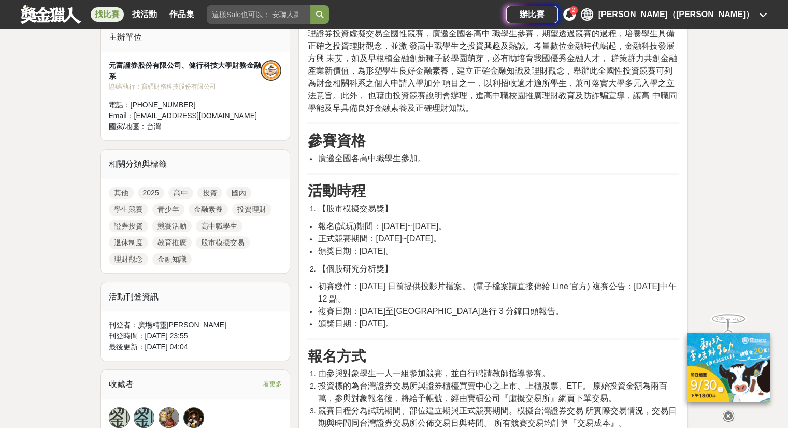
scroll to position [363, 0]
drag, startPoint x: 319, startPoint y: 229, endPoint x: 621, endPoint y: 222, distance: 302.3
click at [621, 222] on li "報名(試玩)期間：[DATE]~[DATE]。" at bounding box center [499, 226] width 362 height 12
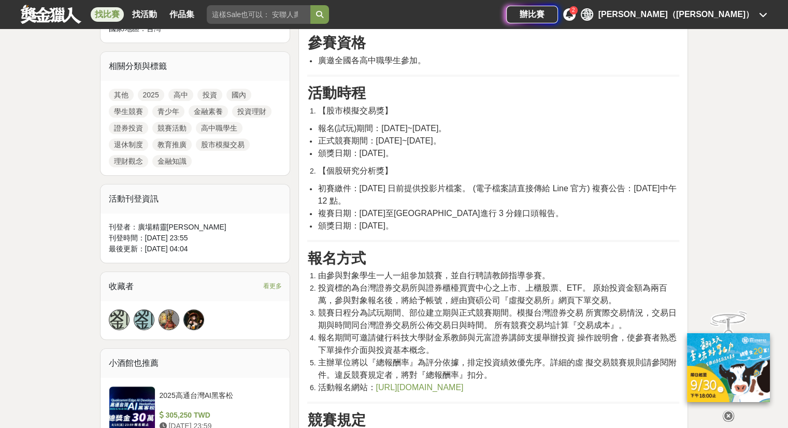
scroll to position [467, 0]
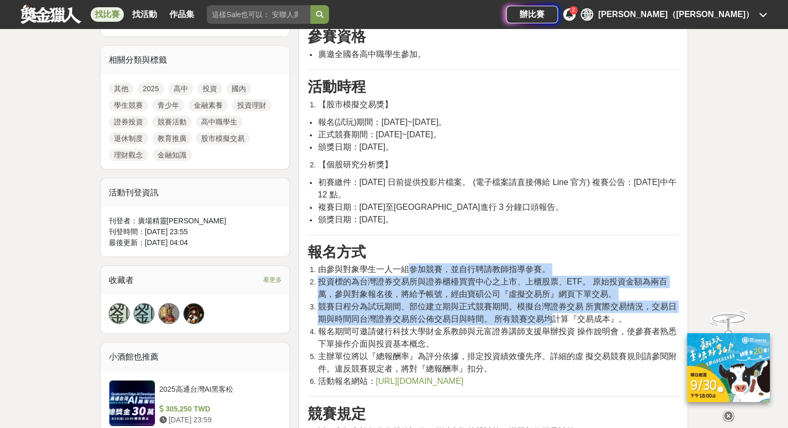
drag, startPoint x: 410, startPoint y: 266, endPoint x: 550, endPoint y: 323, distance: 151.6
click at [550, 322] on ol "由參與對象學生一人一組參加競賽，並自行聘請教師指導參賽。 投資標的為台灣證券交易所與證券櫃檯買賣中心之上市、上櫃股票、ETF。 原始投資金額為兩百萬，參與對象…" at bounding box center [493, 325] width 372 height 124
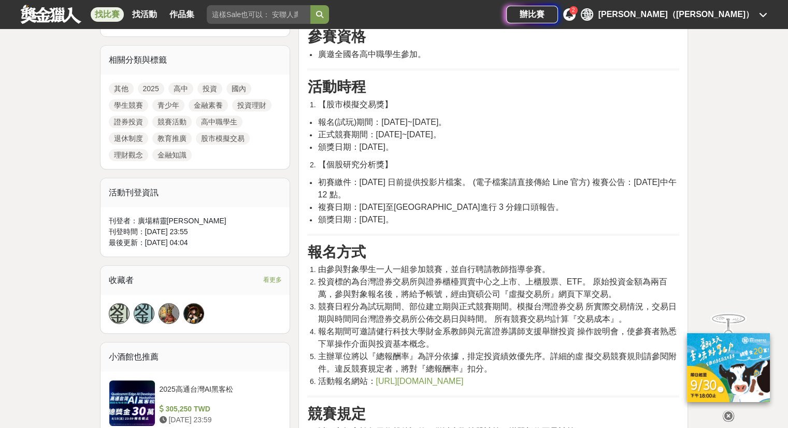
drag, startPoint x: 552, startPoint y: 326, endPoint x: 554, endPoint y: 315, distance: 11.2
click at [552, 327] on span "報名期間可邀請健行科技大學財金系教師與元富證券講師支援舉辦投資 操作說明會，使參賽者熟悉下單操作介面與投資基本概念。" at bounding box center [497, 337] width 359 height 21
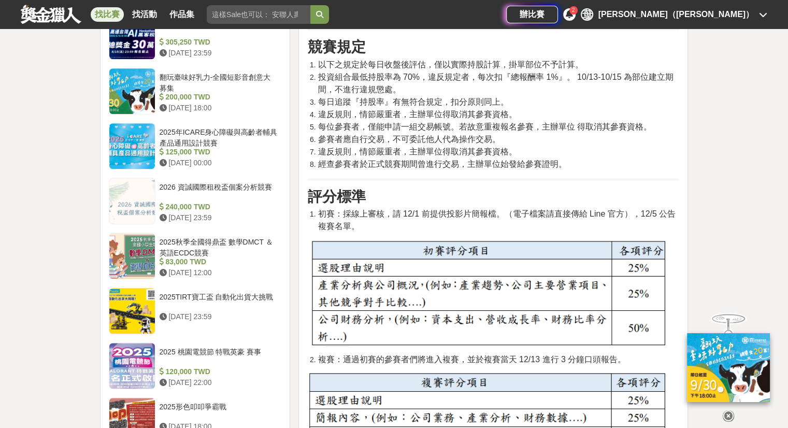
scroll to position [829, 0]
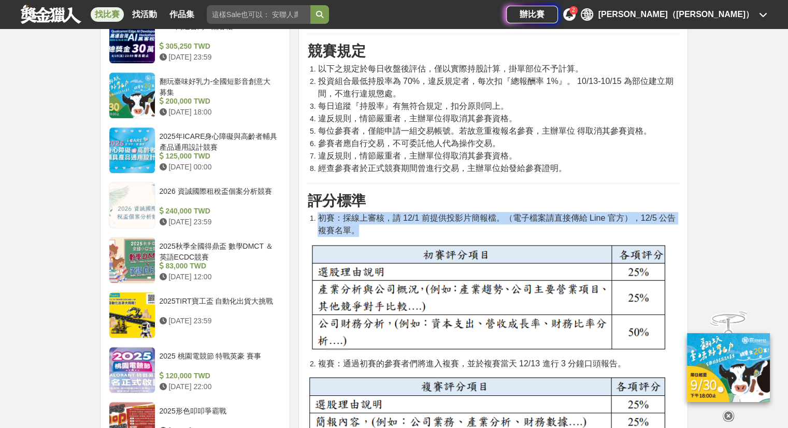
drag, startPoint x: 428, startPoint y: 226, endPoint x: 428, endPoint y: 207, distance: 18.7
click at [428, 207] on div "活動簡介 台灣年輕世代面臨低薪資及不完備的退休制度，學習投資理財已經成為重 要的全民共識。本計畫擬辦理證券投資虛擬交易全國性競賽，廣邀全國各高中 職學生參賽，…" at bounding box center [493, 233] width 372 height 1410
click at [428, 207] on h3 "評分標準" at bounding box center [493, 201] width 372 height 18
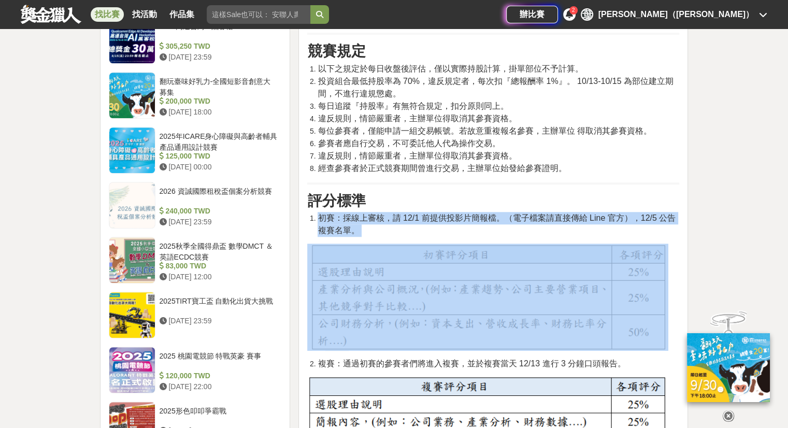
drag, startPoint x: 428, startPoint y: 207, endPoint x: 428, endPoint y: 233, distance: 25.4
click at [428, 233] on div "活動簡介 台灣年輕世代面臨低薪資及不完備的退休制度，學習投資理財已經成為重 要的全民共識。本計畫擬辦理證券投資虛擬交易全國性競賽，廣邀全國各高中 職學生參賽，…" at bounding box center [493, 233] width 372 height 1410
click at [428, 233] on li "初賽：採線上審核，請 12/1 前提供投影片簡報檔。（電子檔案請直接傳給 Line 官方），12/5 公告複賽名單。" at bounding box center [499, 224] width 362 height 25
drag, startPoint x: 428, startPoint y: 233, endPoint x: 432, endPoint y: 207, distance: 26.2
click at [432, 207] on div "活動簡介 台灣年輕世代面臨低薪資及不完備的退休制度，學習投資理財已經成為重 要的全民共識。本計畫擬辦理證券投資虛擬交易全國性競賽，廣邀全國各高中 職學生參賽，…" at bounding box center [493, 233] width 372 height 1410
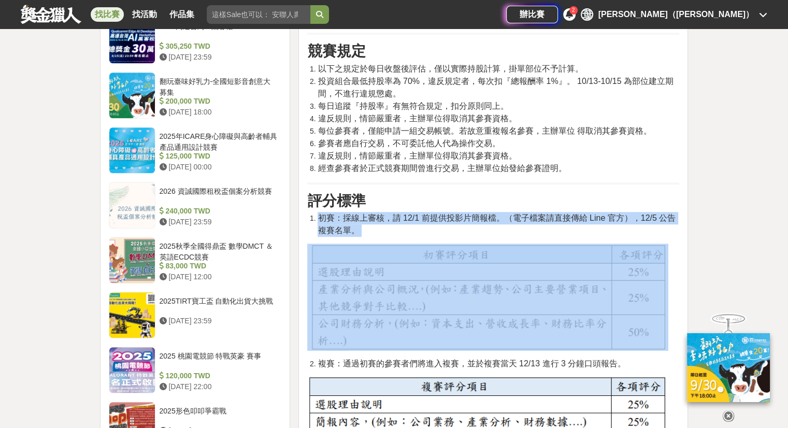
click at [432, 207] on h3 "評分標準" at bounding box center [493, 201] width 372 height 18
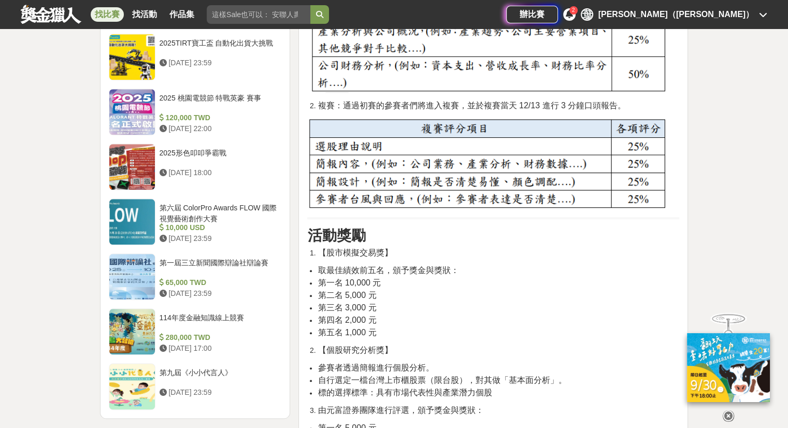
scroll to position [1089, 0]
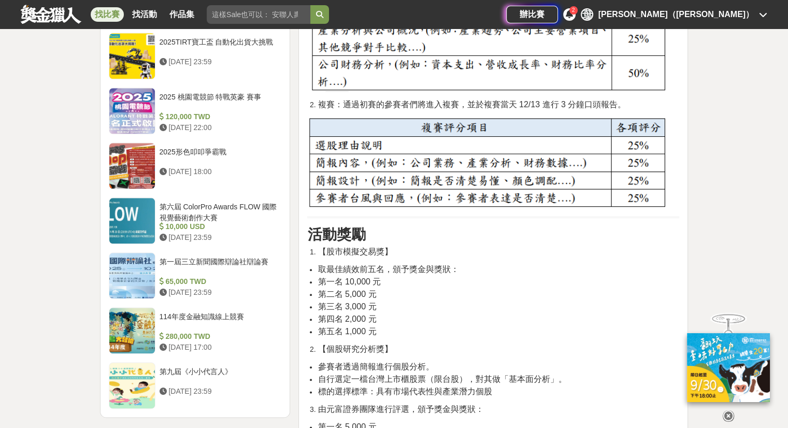
drag, startPoint x: 399, startPoint y: 335, endPoint x: 440, endPoint y: 239, distance: 104.1
click at [441, 239] on h3 "活動獎勵" at bounding box center [493, 235] width 372 height 18
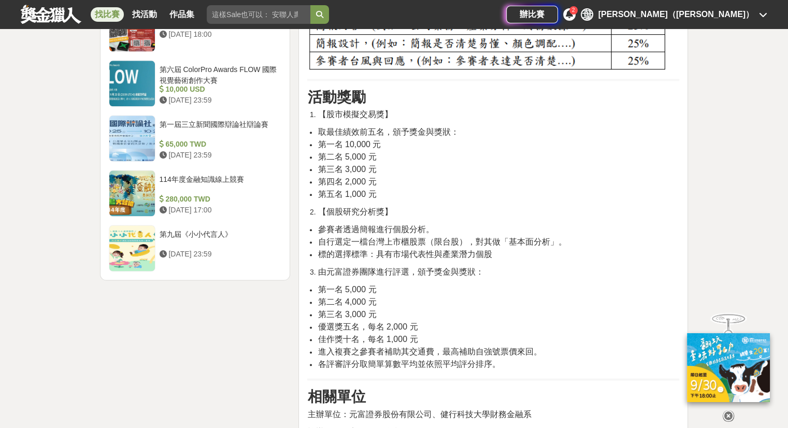
scroll to position [1244, 0]
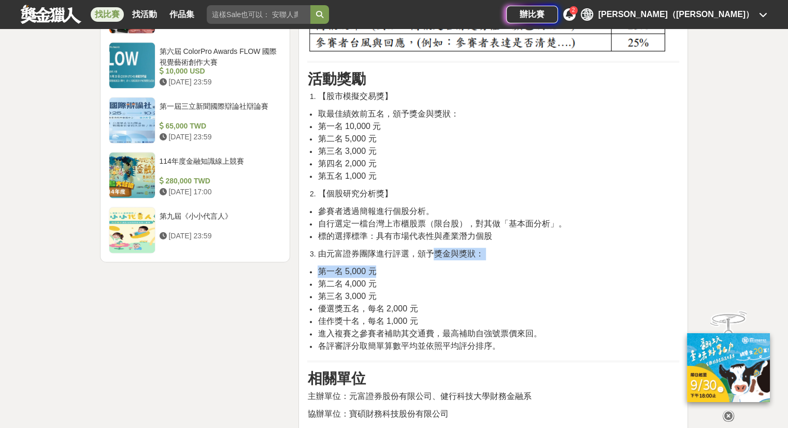
drag, startPoint x: 437, startPoint y: 250, endPoint x: 435, endPoint y: 260, distance: 10.1
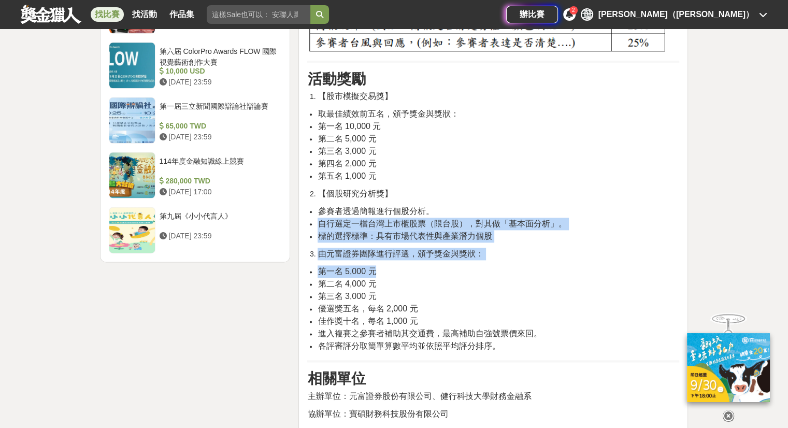
drag, startPoint x: 435, startPoint y: 260, endPoint x: 455, endPoint y: 200, distance: 63.1
drag, startPoint x: 455, startPoint y: 200, endPoint x: 440, endPoint y: 284, distance: 85.3
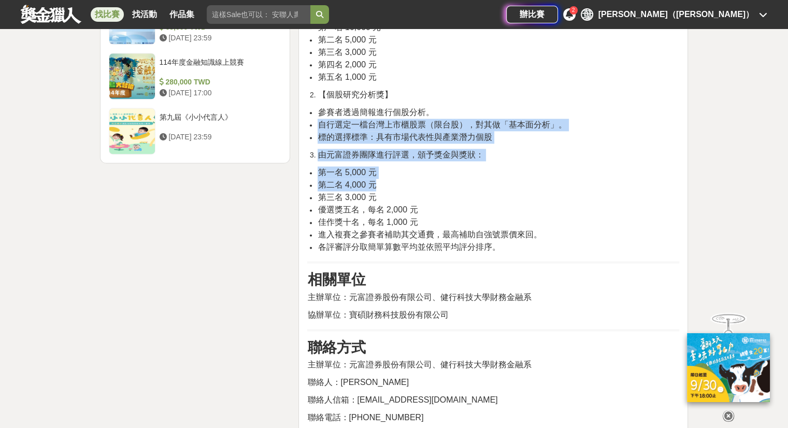
scroll to position [1400, 0]
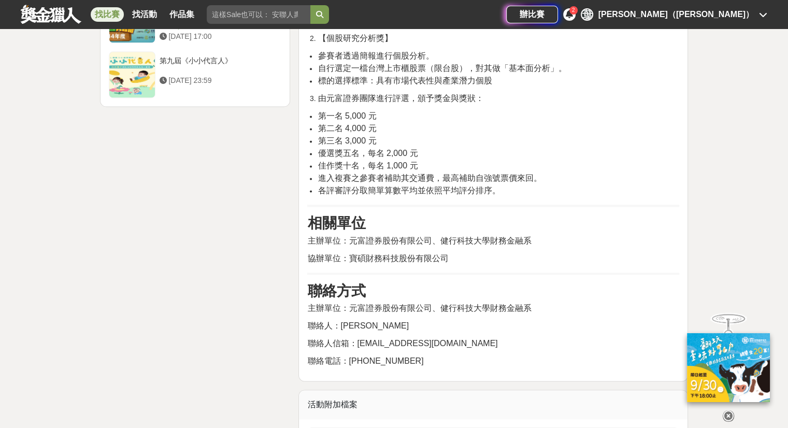
click at [440, 285] on h3 "聯絡方式" at bounding box center [493, 291] width 372 height 18
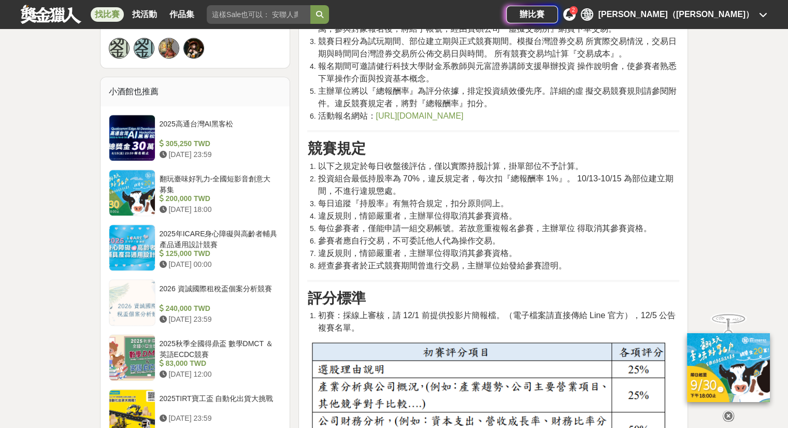
scroll to position [721, 0]
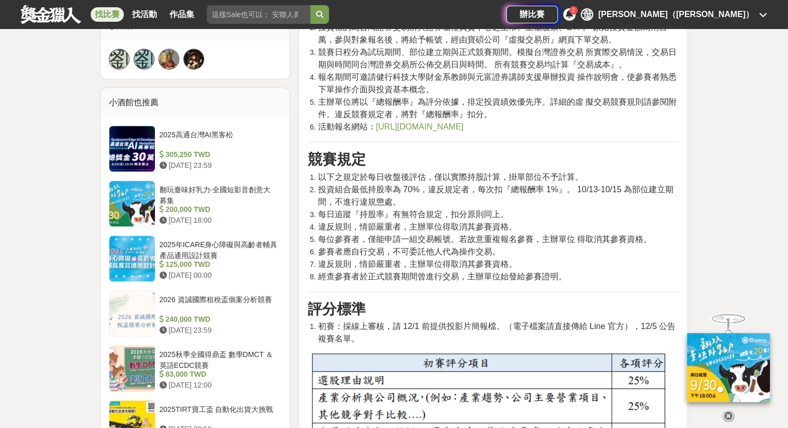
drag, startPoint x: 566, startPoint y: 270, endPoint x: 514, endPoint y: 184, distance: 100.2
click at [494, 196] on ol "以下之規定於每日收盤後評估，僅以實際持股計算，掛單部位不予計算。 投資組合最低持股率為 70%，違反規定者，每次扣『總報酬率 1%』。 10/13-10/15…" at bounding box center [493, 227] width 372 height 112
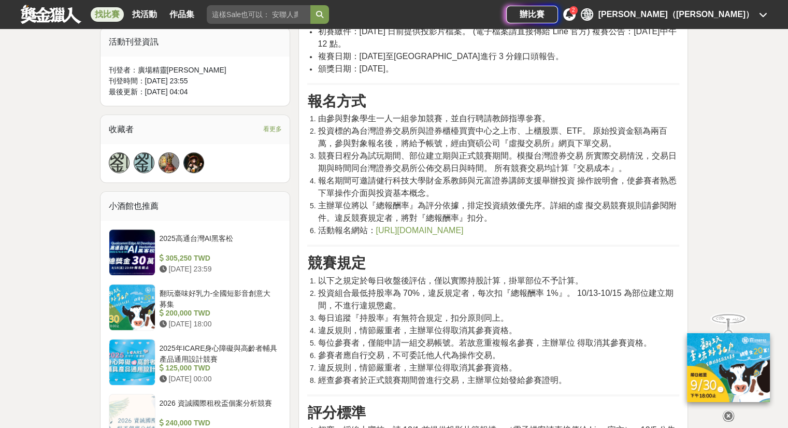
click at [539, 159] on span "競賽日程分為試玩期間、部位建立期與正式競賽期間。模擬台灣證券交易 所實際交易情況，交易日期與時間同台灣證券交易所公佈交易日與時間。 所有競賽交易均計算『交易成…" at bounding box center [497, 161] width 359 height 21
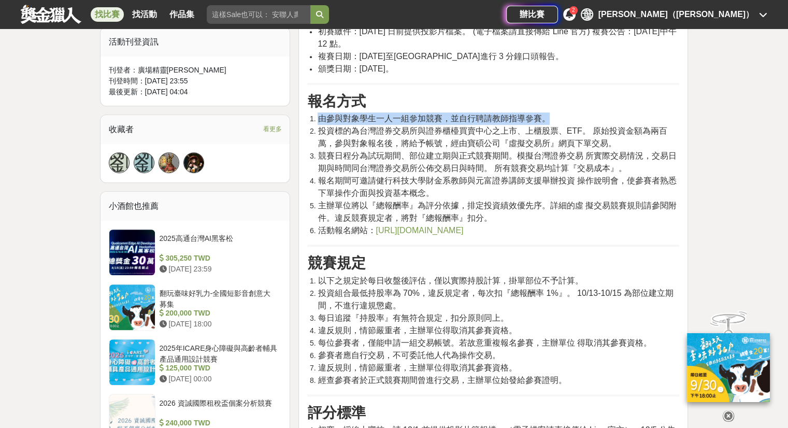
drag, startPoint x: 311, startPoint y: 116, endPoint x: 578, endPoint y: 114, distance: 267.0
click at [578, 114] on li "由參與對象學生一人一組參加競賽，並自行聘請教師指導參賽。" at bounding box center [499, 118] width 362 height 12
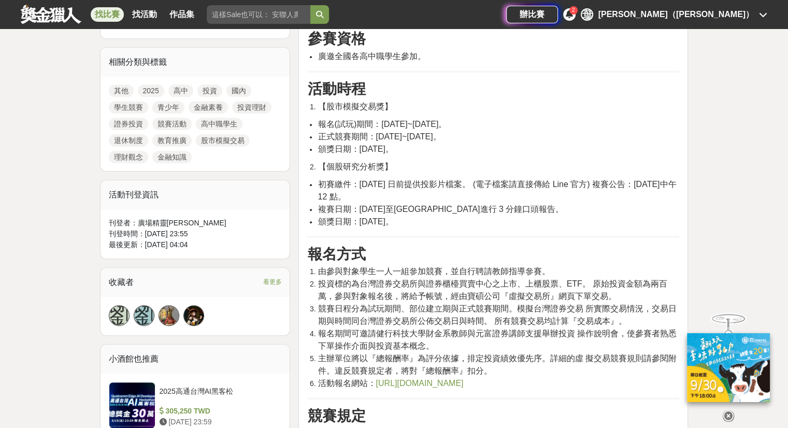
scroll to position [462, 0]
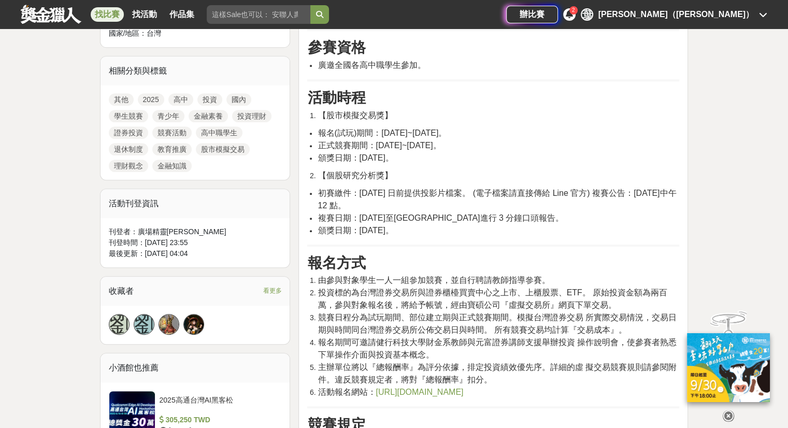
drag, startPoint x: 490, startPoint y: 221, endPoint x: 316, endPoint y: 222, distance: 174.7
click at [316, 222] on ul "初賽繳件：[DATE] 日前提供投影片檔案。 (電子檔案請直接傳給 Line 官方) 複賽公告：[DATE]中午 12 點。 複賽日期：[DATE]至[GEO…" at bounding box center [493, 213] width 372 height 50
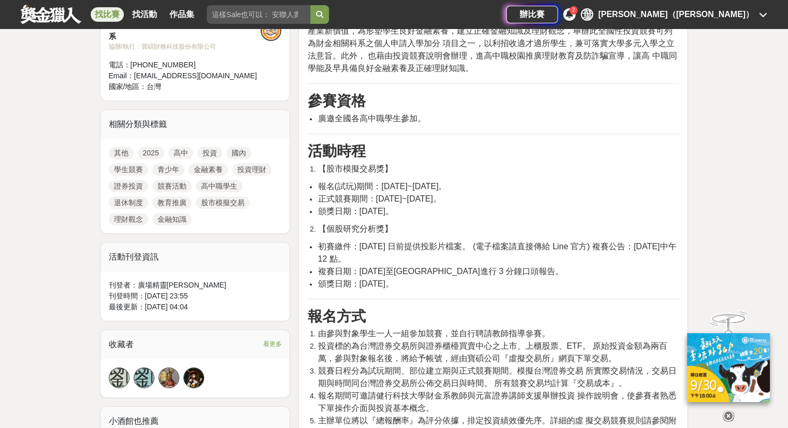
scroll to position [358, 0]
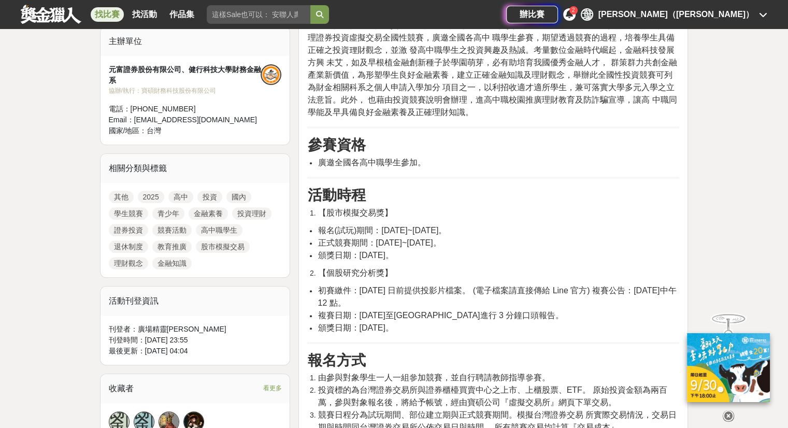
click at [316, 224] on ul "報名(試玩)期間：[DATE]~[DATE]。 正式競賽期間：[DATE]~[DATE]。 頒獎日期：[DATE]。" at bounding box center [493, 242] width 372 height 37
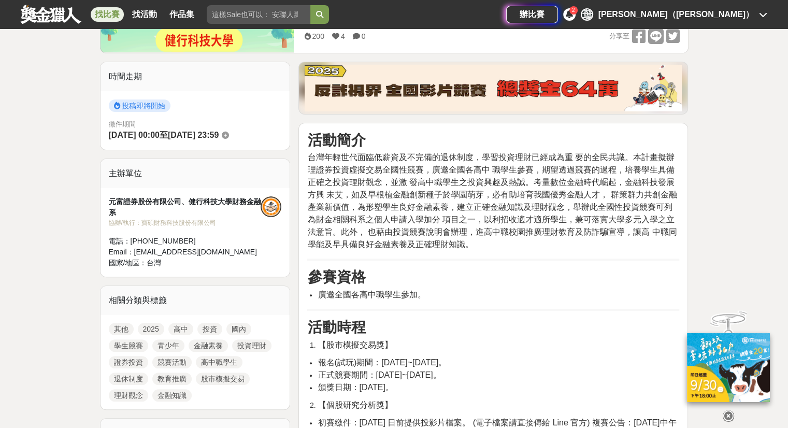
scroll to position [203, 0]
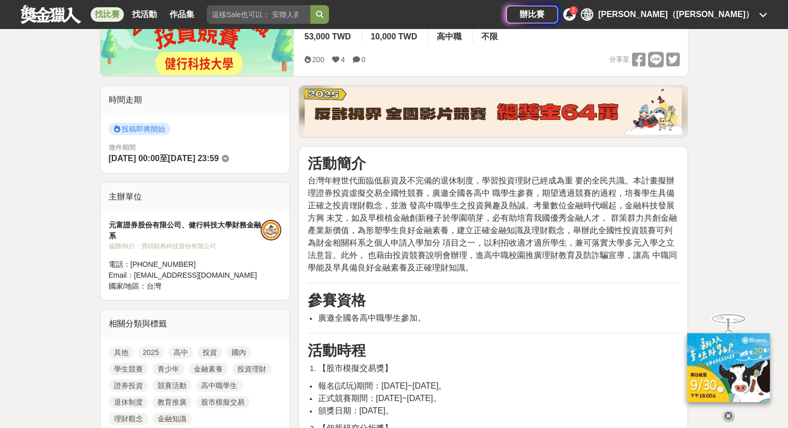
drag, startPoint x: 490, startPoint y: 277, endPoint x: 481, endPoint y: 163, distance: 114.4
click at [481, 163] on h3 "活動簡介" at bounding box center [493, 164] width 372 height 18
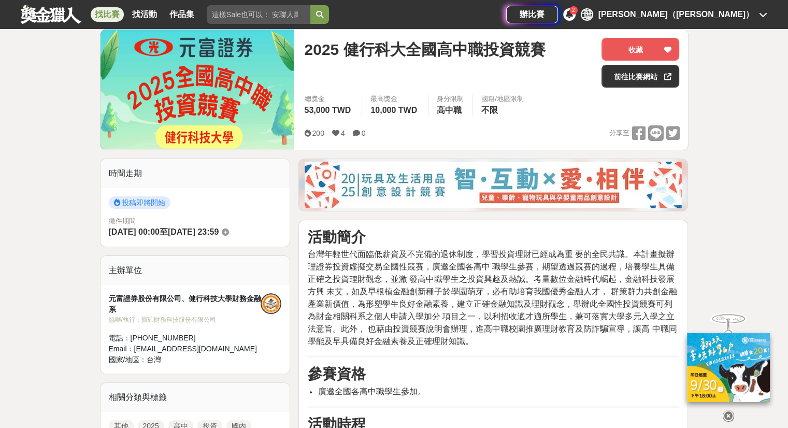
scroll to position [410, 0]
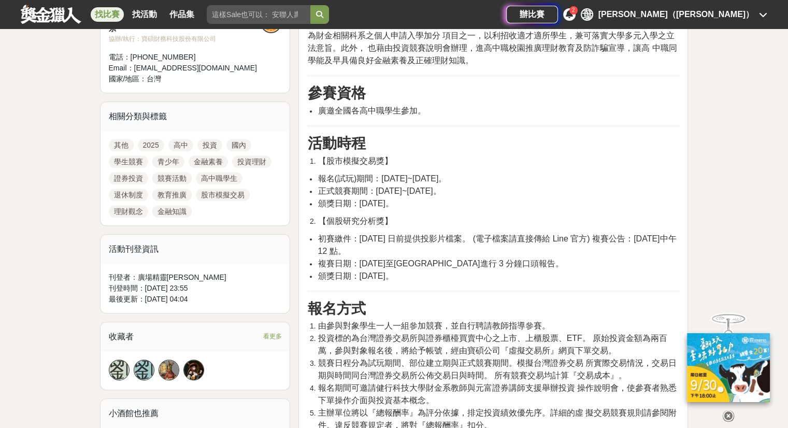
drag, startPoint x: 305, startPoint y: 168, endPoint x: 444, endPoint y: 272, distance: 173.3
click at [444, 272] on li "頒獎日期：[DATE]。" at bounding box center [499, 276] width 362 height 12
drag, startPoint x: 444, startPoint y: 272, endPoint x: 403, endPoint y: 157, distance: 122.0
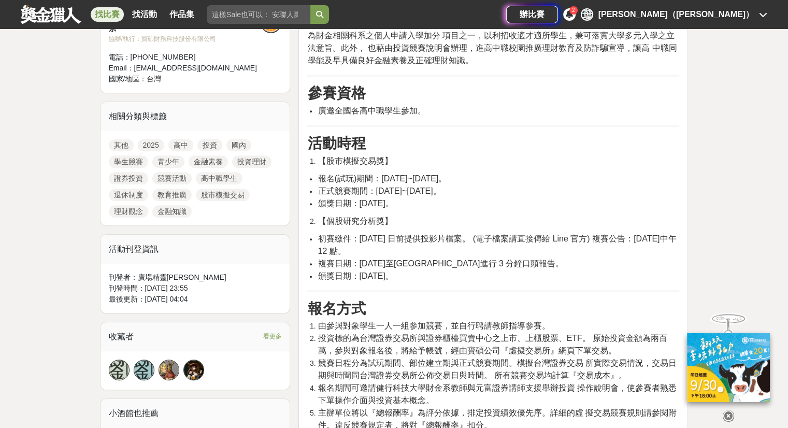
click at [403, 157] on li "【股市模擬交易獎】" at bounding box center [499, 161] width 362 height 12
drag, startPoint x: 403, startPoint y: 157, endPoint x: 439, endPoint y: 274, distance: 122.0
click at [439, 274] on li "頒獎日期：[DATE]。" at bounding box center [499, 276] width 362 height 12
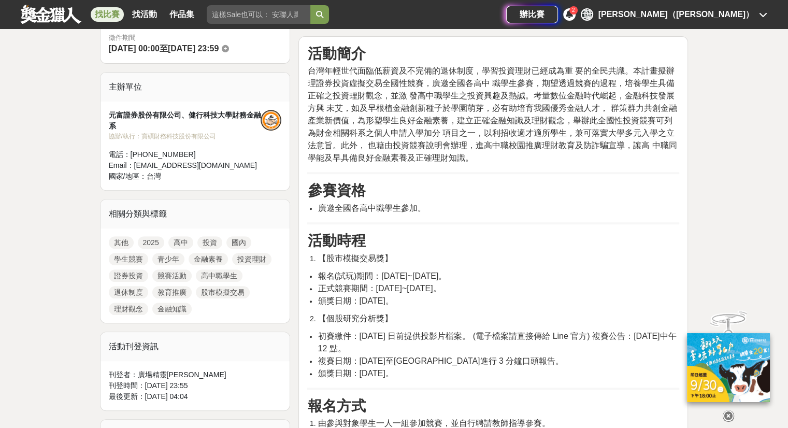
scroll to position [203, 0]
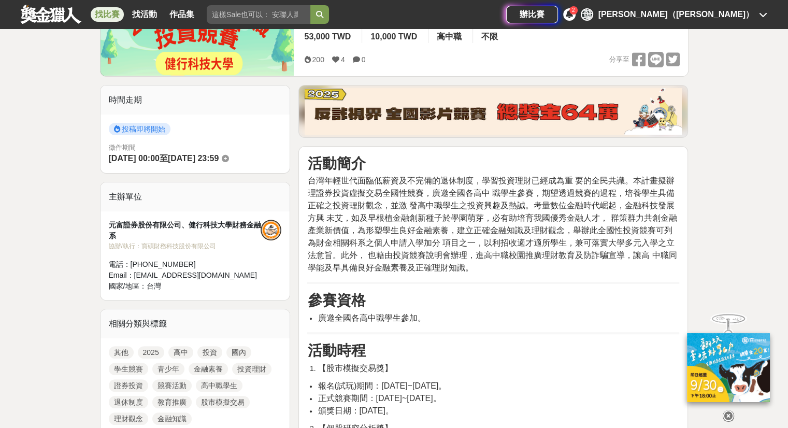
drag, startPoint x: 479, startPoint y: 267, endPoint x: 477, endPoint y: 258, distance: 10.1
click at [476, 260] on p "台灣年輕世代面臨低薪資及不完備的退休制度，學習投資理財已經成為重 要的全民共識。本計畫擬辦理證券投資虛擬交易全國性競賽，廣邀全國各高中 職學生參賽，期望透過競…" at bounding box center [493, 225] width 372 height 100
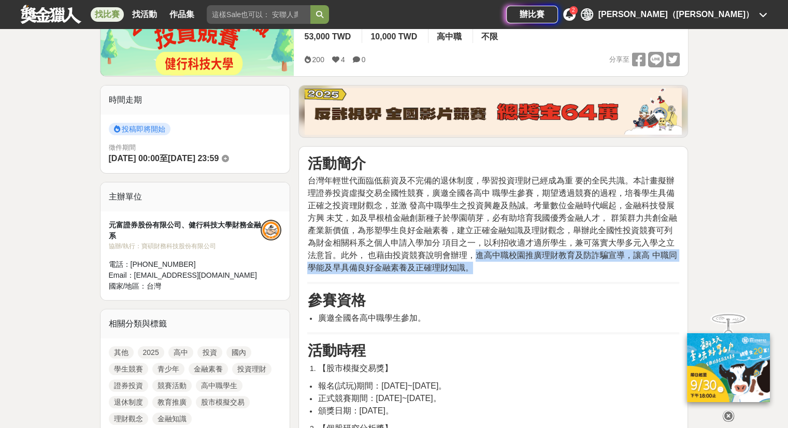
click at [477, 258] on span "台灣年輕世代面臨低薪資及不完備的退休制度，學習投資理財已經成為重 要的全民共識。本計畫擬辦理證券投資虛擬交易全國性競賽，廣邀全國各高中 職學生參賽，期望透過競…" at bounding box center [492, 224] width 370 height 96
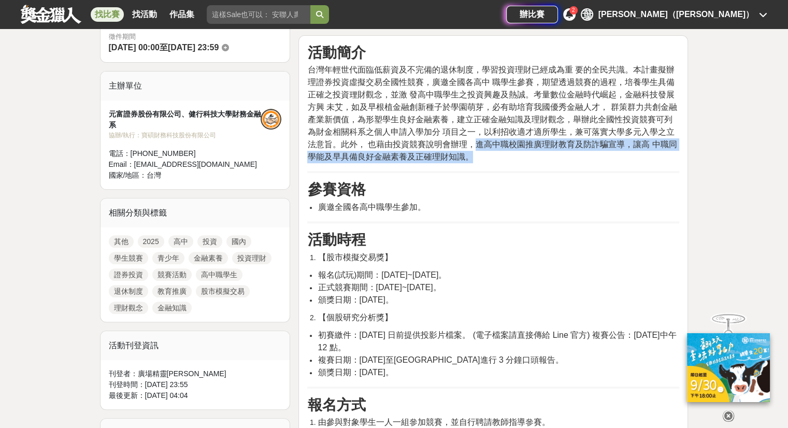
scroll to position [363, 0]
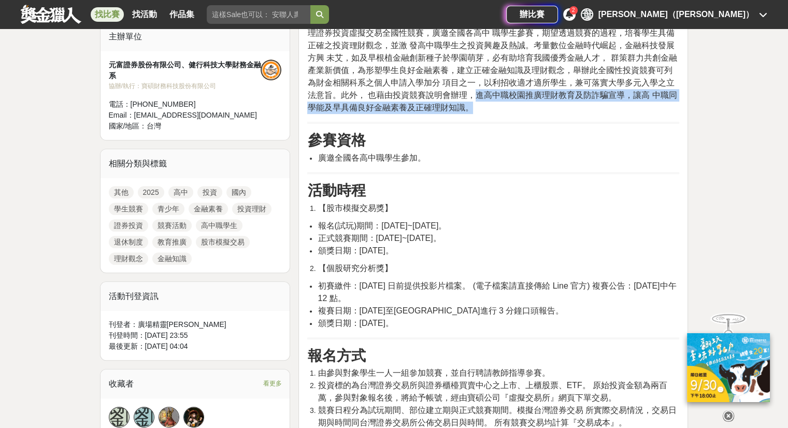
drag, startPoint x: 457, startPoint y: 243, endPoint x: 452, endPoint y: 317, distance: 73.8
click at [452, 317] on li "頒獎日期：[DATE]。" at bounding box center [499, 323] width 362 height 12
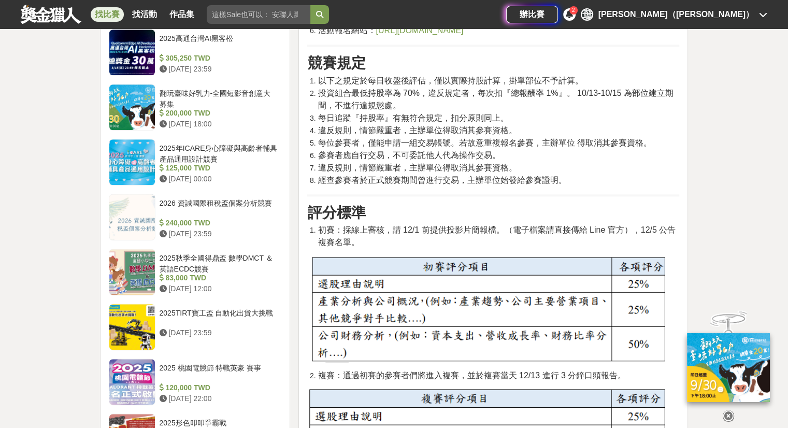
scroll to position [881, 0]
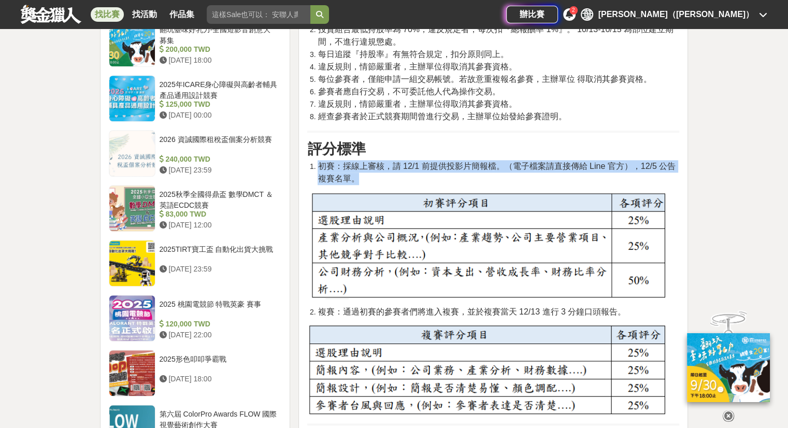
drag, startPoint x: 382, startPoint y: 145, endPoint x: 381, endPoint y: 173, distance: 28.0
click at [381, 173] on div "活動簡介 台灣年輕世代面臨低薪資及不完備的退休制度，學習投資理財已經成為重 要的全民共識。本計畫擬辦理證券投資虛擬交易全國性競賽，廣邀全國各高中 職學生參賽，…" at bounding box center [493, 181] width 372 height 1410
click at [381, 174] on li "初賽：採線上審核，請 12/1 前提供投影片簡報檔。（電子檔案請直接傳給 Line 官方），12/5 公告複賽名單。" at bounding box center [499, 172] width 362 height 25
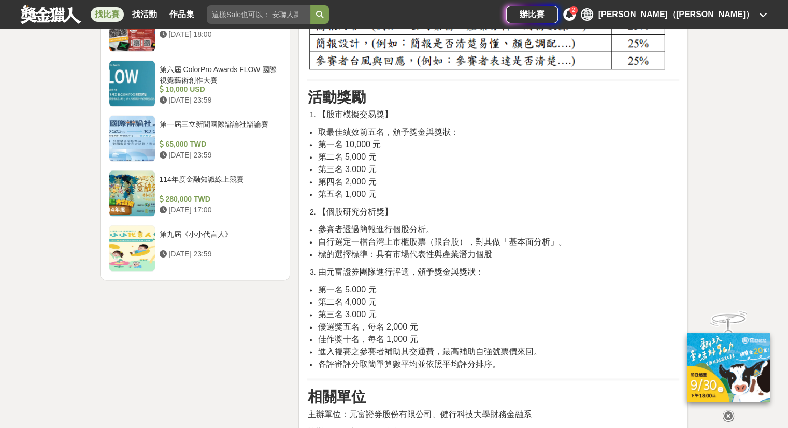
scroll to position [1244, 0]
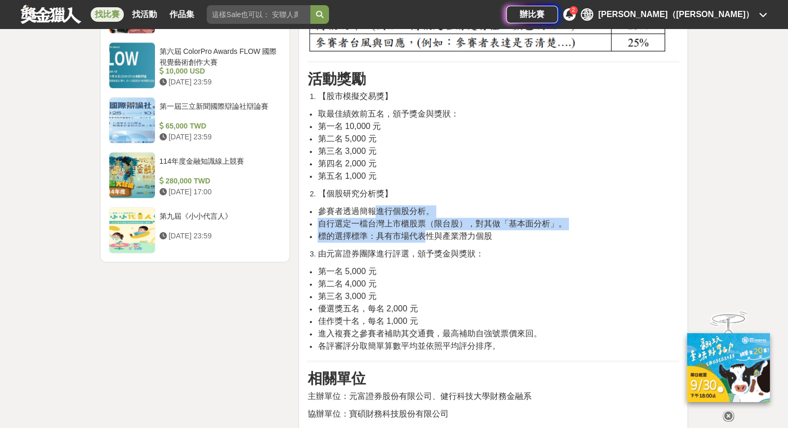
drag, startPoint x: 374, startPoint y: 207, endPoint x: 427, endPoint y: 241, distance: 62.9
click at [427, 241] on ul "參賽者透過簡報進行個股分析。 自行選定一檔台灣上市櫃股票（限台股），對其做「基本面分析」。 標的選擇標準：具有市場代表性與產業潛力個股" at bounding box center [493, 223] width 372 height 37
click at [427, 241] on span "標的選擇標準：具有市場代表性與產業潛力個股" at bounding box center [405, 236] width 174 height 9
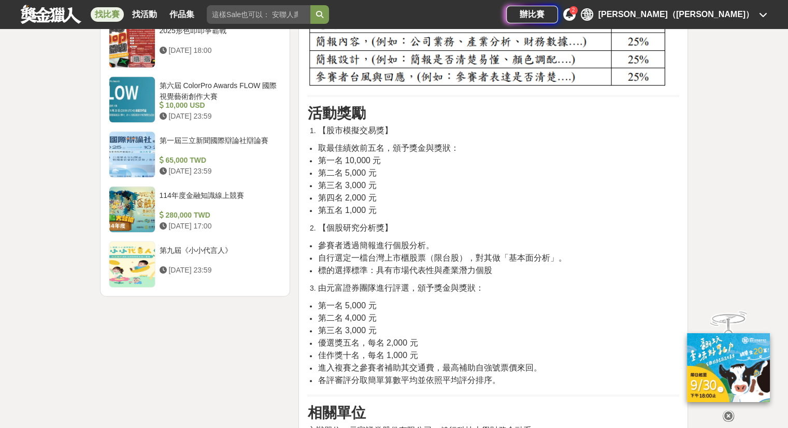
scroll to position [1192, 0]
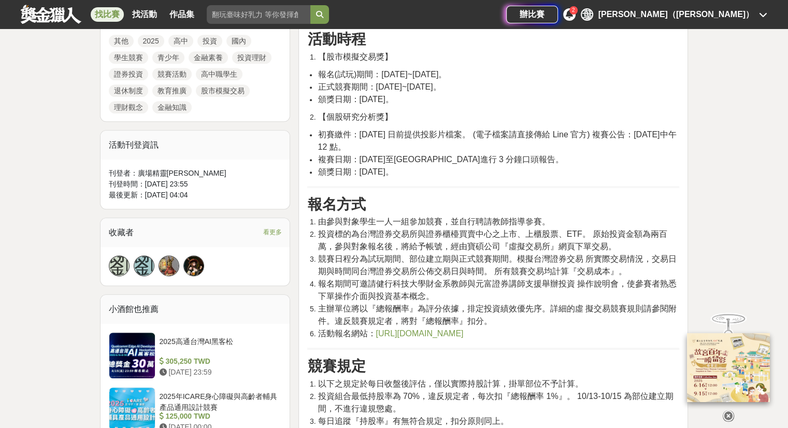
scroll to position [518, 0]
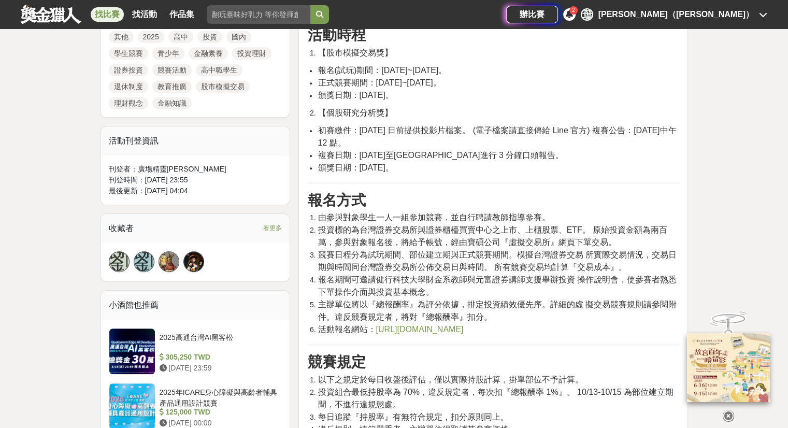
drag, startPoint x: 309, startPoint y: 218, endPoint x: 580, endPoint y: 319, distance: 288.8
click at [580, 319] on ol "由參與對象學生一人一組參加競賽，並自行聘請教師指導參賽。 投資標的為台灣證券交易所與證券櫃檯買賣中心之上市、上櫃股票、ETF。 原始投資金額為兩百萬，參與對象…" at bounding box center [493, 273] width 372 height 124
click at [580, 319] on li "主辦單位將以『總報酬率』為評分依據，排定投資績效優先序。詳細的虛 擬交易競賽規則請參閱附件。違反競賽規定者，將對『總報酬率』扣分。" at bounding box center [499, 311] width 362 height 25
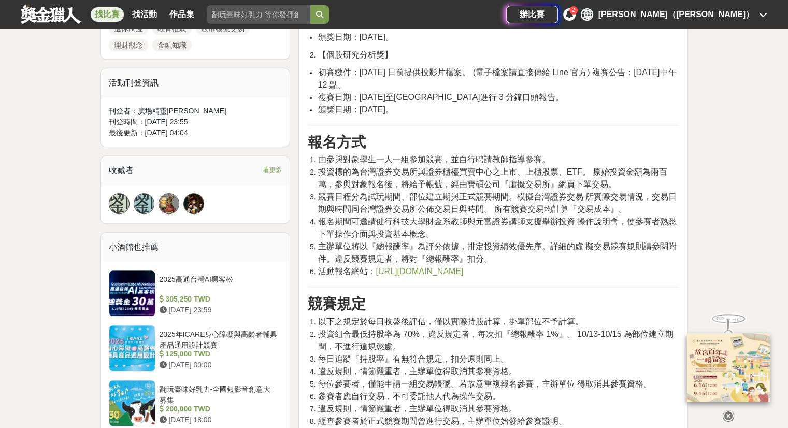
scroll to position [622, 0]
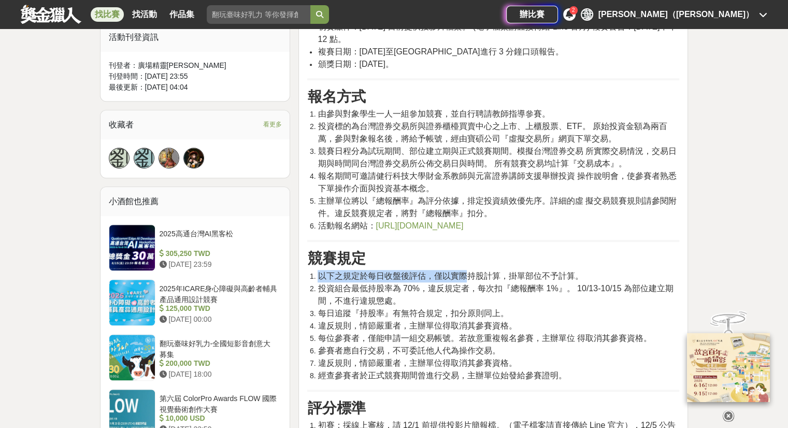
drag, startPoint x: 319, startPoint y: 276, endPoint x: 467, endPoint y: 269, distance: 147.4
click at [467, 272] on span "以下之規定於每日收盤後評估，僅以實際持股計算，掛單部位不予計算。" at bounding box center [450, 276] width 265 height 9
drag, startPoint x: 324, startPoint y: 290, endPoint x: 370, endPoint y: 292, distance: 46.2
click at [370, 292] on span "投資組合最低持股率為 70%，違反規定者，每次扣『總報酬率 1%』。 10/13-10/15 為部位建立期間，不進行違規懲處。" at bounding box center [496, 294] width 356 height 21
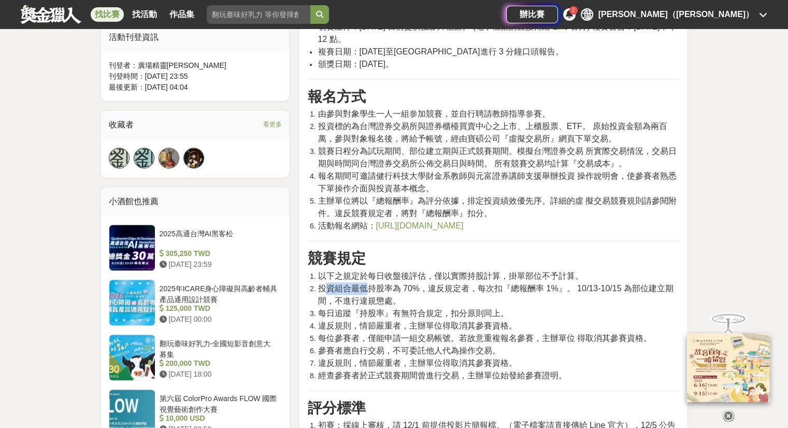
click at [370, 292] on span "投資組合最低持股率為 70%，違反規定者，每次扣『總報酬率 1%』。 10/13-10/15 為部位建立期間，不進行違規懲處。" at bounding box center [496, 294] width 356 height 21
drag, startPoint x: 315, startPoint y: 286, endPoint x: 496, endPoint y: 290, distance: 180.9
click at [496, 290] on li "投資組合最低持股率為 70%，違反規定者，每次扣『總報酬率 1%』。 10/13-10/15 為部位建立期間，不進行違規懲處。" at bounding box center [499, 294] width 362 height 25
click at [496, 290] on span "投資組合最低持股率為 70%，違反規定者，每次扣『總報酬率 1%』。 10/13-10/15 為部位建立期間，不進行違規懲處。" at bounding box center [496, 294] width 356 height 21
drag, startPoint x: 504, startPoint y: 315, endPoint x: 505, endPoint y: 303, distance: 12.5
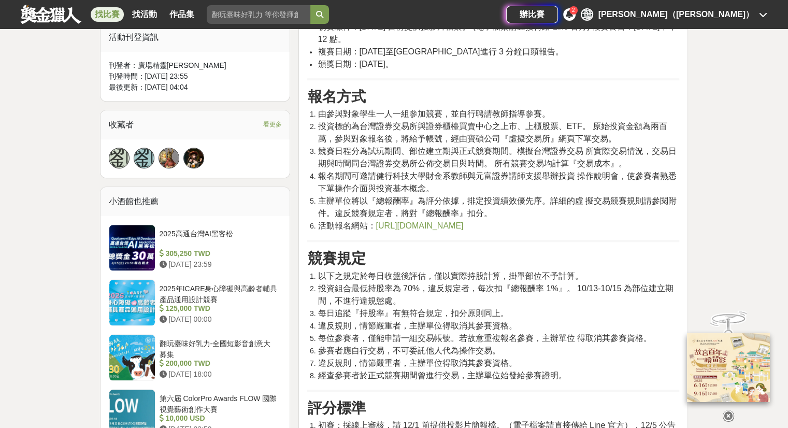
click at [505, 303] on ol "以下之規定於每日收盤後評估，僅以實際持股計算，掛單部位不予計算。 投資組合最低持股率為 70%，違反規定者，每次扣『總報酬率 1%』。 10/13-10/15…" at bounding box center [493, 326] width 372 height 112
click at [505, 301] on li "投資組合最低持股率為 70%，違反規定者，每次扣『總報酬率 1%』。 10/13-10/15 為部位建立期間，不進行違規懲處。" at bounding box center [499, 294] width 362 height 25
drag, startPoint x: 505, startPoint y: 294, endPoint x: 491, endPoint y: 289, distance: 15.4
click at [491, 289] on li "投資組合最低持股率為 70%，違反規定者，每次扣『總報酬率 1%』。 10/13-10/15 為部位建立期間，不進行違規懲處。" at bounding box center [499, 294] width 362 height 25
click at [491, 289] on span "投資組合最低持股率為 70%，違反規定者，每次扣『總報酬率 1%』。 10/13-10/15 為部位建立期間，不進行違規懲處。" at bounding box center [496, 294] width 356 height 21
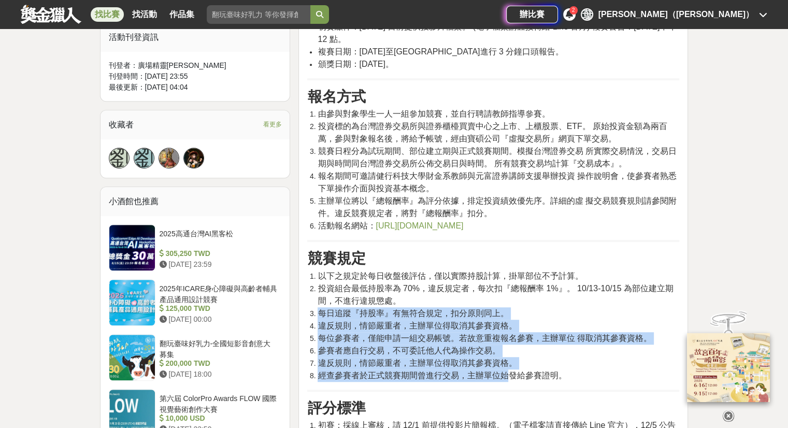
drag, startPoint x: 313, startPoint y: 316, endPoint x: 504, endPoint y: 374, distance: 199.9
click at [504, 374] on ol "以下之規定於每日收盤後評估，僅以實際持股計算，掛單部位不予計算。 投資組合最低持股率為 70%，違反規定者，每次扣『總報酬率 1%』。 10/13-10/15…" at bounding box center [493, 326] width 372 height 112
click at [504, 374] on span "經查參賽者於正式競賽期間曾進行交易，主辦單位始發給參賽證明。" at bounding box center [442, 375] width 249 height 9
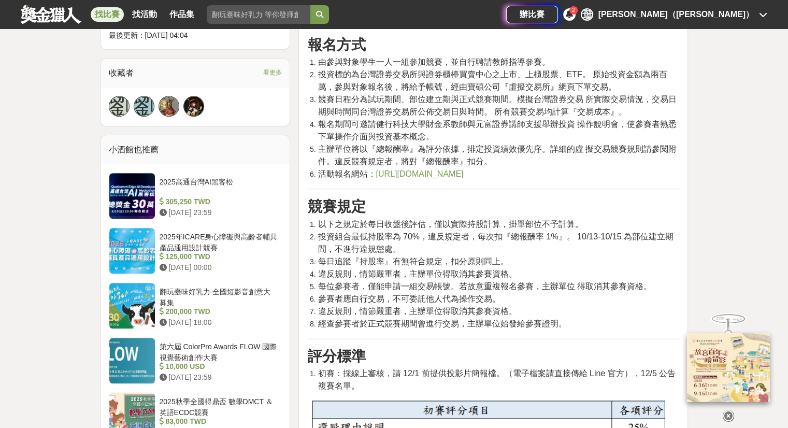
scroll to position [726, 0]
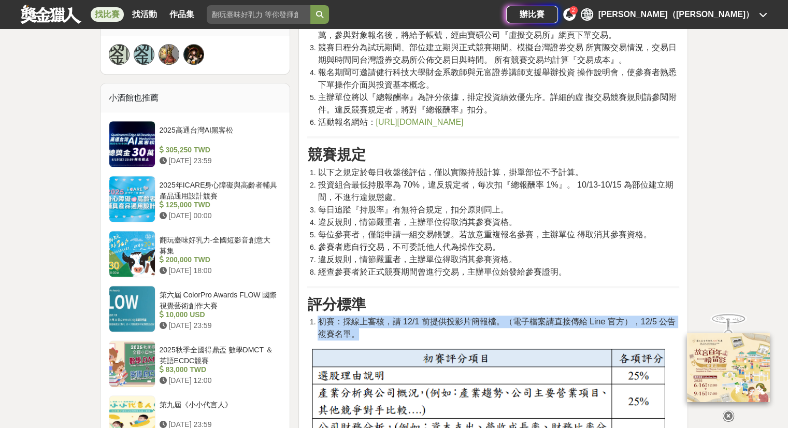
drag, startPoint x: 512, startPoint y: 336, endPoint x: 517, endPoint y: 293, distance: 42.8
click at [517, 293] on div "活動簡介 台灣年輕世代面臨低薪資及不完備的退休制度，學習投資理財已經成為重 要的全民共識。本計畫擬辦理證券投資虛擬交易全國性競賽，廣邀全國各高中 職學生參賽，…" at bounding box center [493, 337] width 372 height 1410
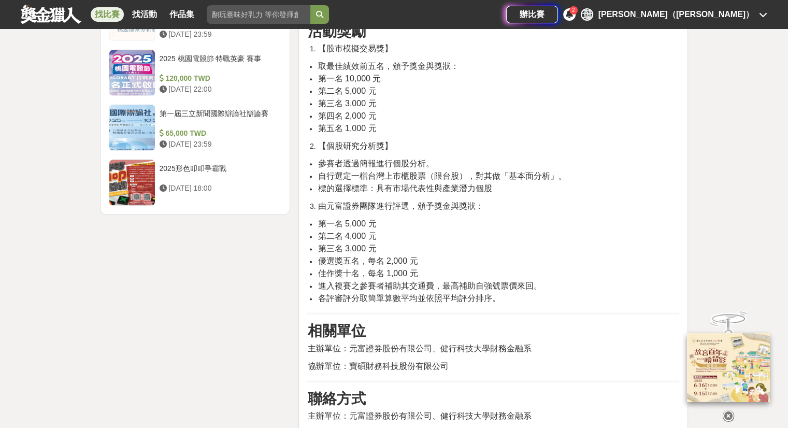
scroll to position [1348, 0]
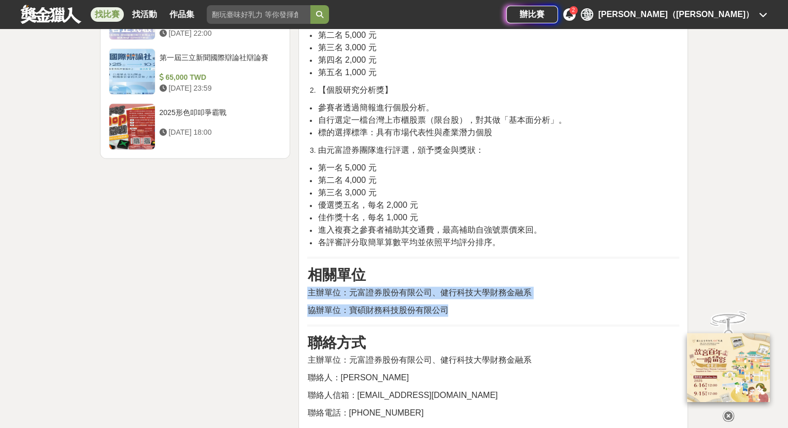
drag, startPoint x: 499, startPoint y: 308, endPoint x: 511, endPoint y: 271, distance: 39.0
click at [511, 271] on h3 "相關單位" at bounding box center [493, 275] width 372 height 18
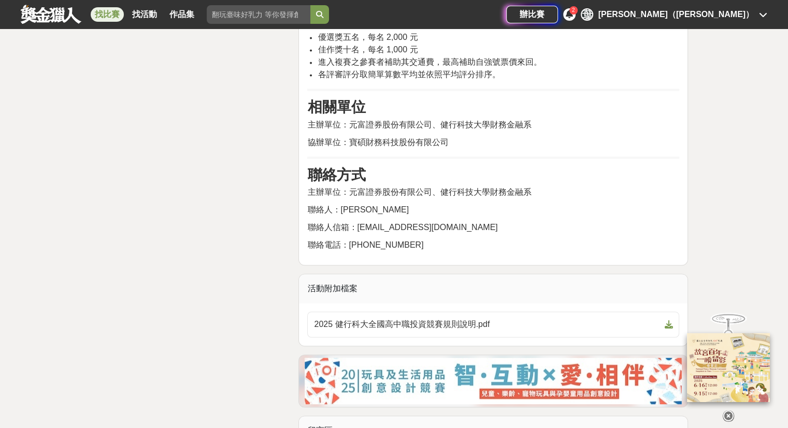
scroll to position [1607, 0]
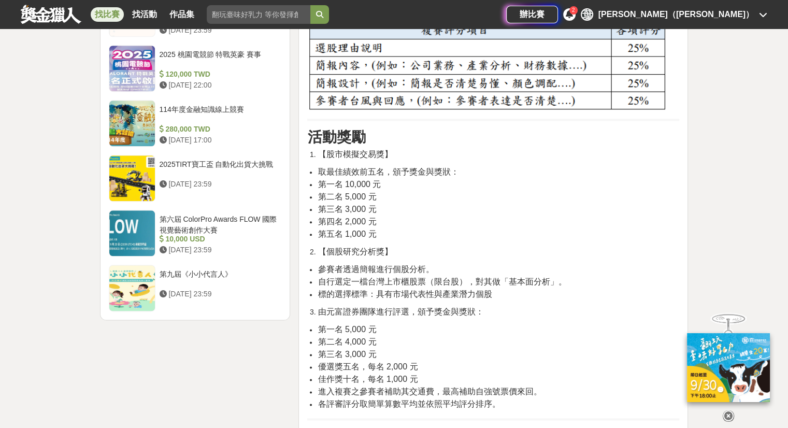
scroll to position [1136, 0]
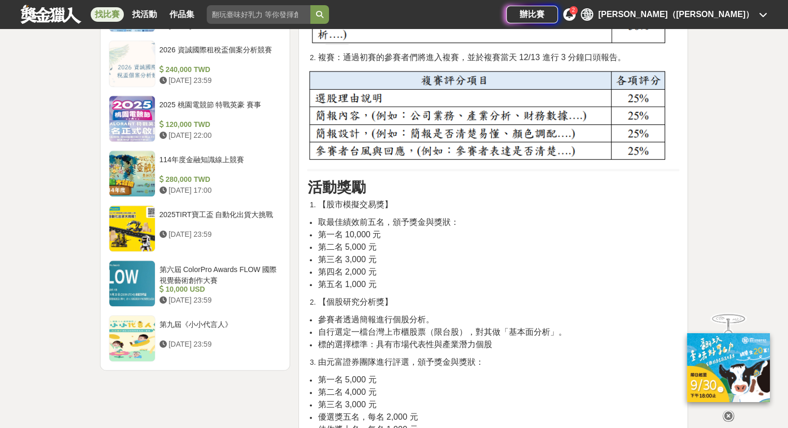
drag, startPoint x: 415, startPoint y: 219, endPoint x: 421, endPoint y: 228, distance: 10.5
click at [421, 228] on ul "取最佳績效前五名，頒予獎金與獎狀： 第一名 10,000 元 第二名 5,000 元 第三名 3,000 元 第四名 2,000 元 第五名 1,000 元" at bounding box center [493, 253] width 372 height 75
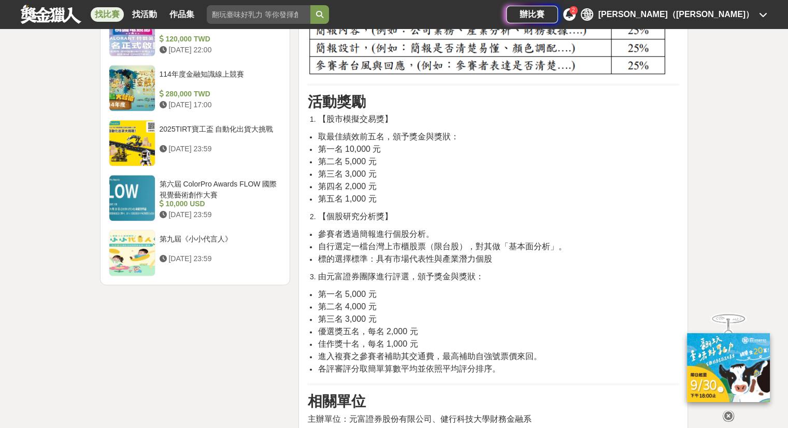
scroll to position [1239, 0]
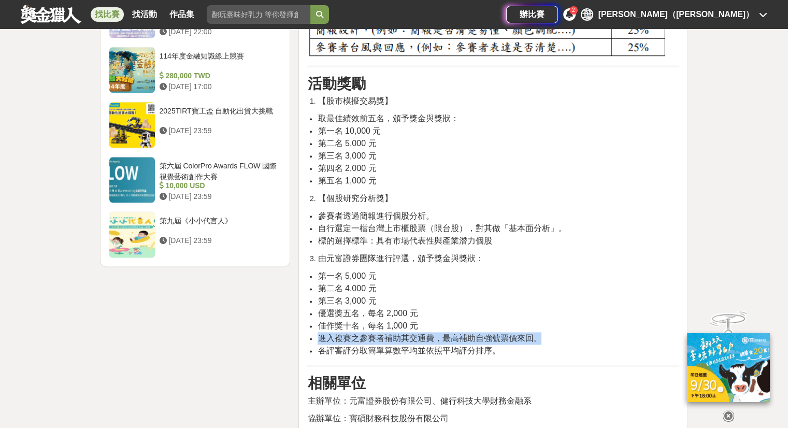
drag, startPoint x: 580, startPoint y: 329, endPoint x: 585, endPoint y: 319, distance: 10.9
click at [585, 319] on ul "第一名 5,000 元 第二名 4,000 元 第三名 3,000 元 優選獎五名，每名 2,000 元 佳作獎十名，每名 1,000 元 進入複賽之參賽者補…" at bounding box center [493, 313] width 372 height 87
click at [585, 320] on li "佳作獎十名，每名 1,000 元" at bounding box center [499, 326] width 362 height 12
drag, startPoint x: 572, startPoint y: 347, endPoint x: 578, endPoint y: 324, distance: 23.5
click at [578, 324] on ul "第一名 5,000 元 第二名 4,000 元 第三名 3,000 元 優選獎五名，每名 2,000 元 佳作獎十名，每名 1,000 元 進入複賽之參賽者補…" at bounding box center [493, 313] width 372 height 87
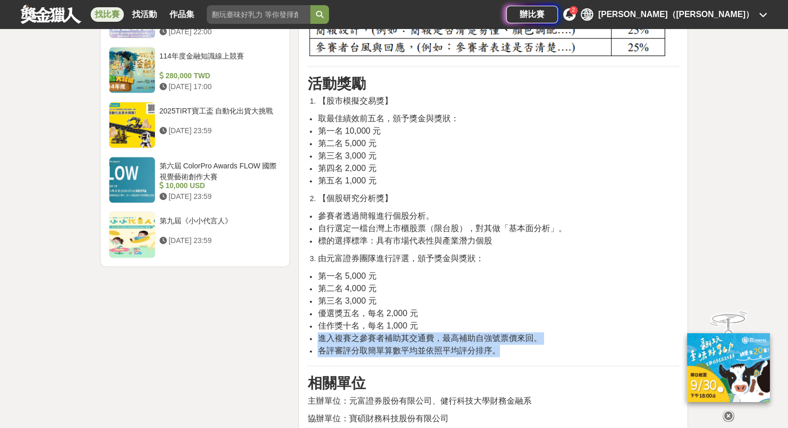
click at [578, 324] on li "佳作獎十名，每名 1,000 元" at bounding box center [499, 326] width 362 height 12
drag, startPoint x: 577, startPoint y: 335, endPoint x: 583, endPoint y: 321, distance: 14.8
click at [583, 321] on ul "第一名 5,000 元 第二名 4,000 元 第三名 3,000 元 優選獎五名，每名 2,000 元 佳作獎十名，每名 1,000 元 進入複賽之參賽者補…" at bounding box center [493, 313] width 372 height 87
click at [583, 321] on li "佳作獎十名，每名 1,000 元" at bounding box center [499, 326] width 362 height 12
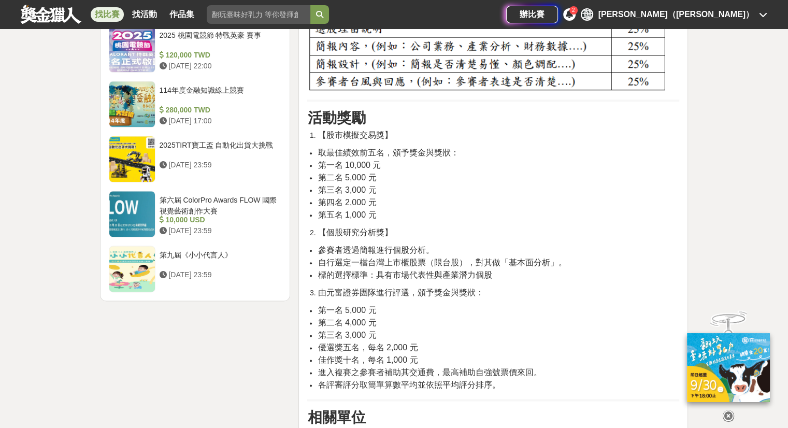
scroll to position [1188, 0]
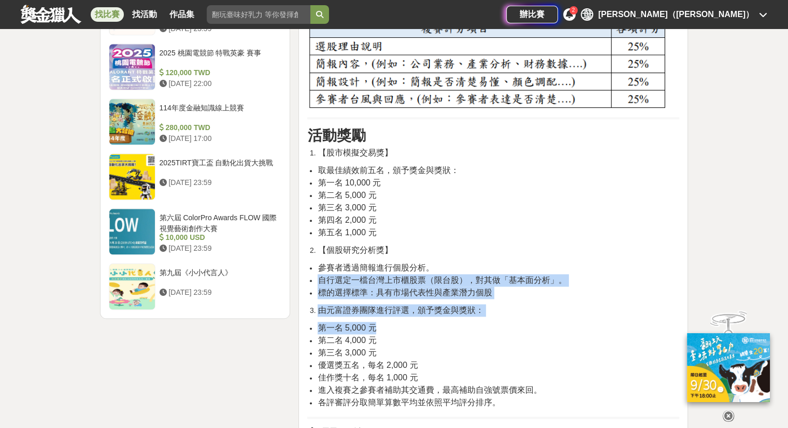
drag, startPoint x: 583, startPoint y: 321, endPoint x: 584, endPoint y: 255, distance: 66.3
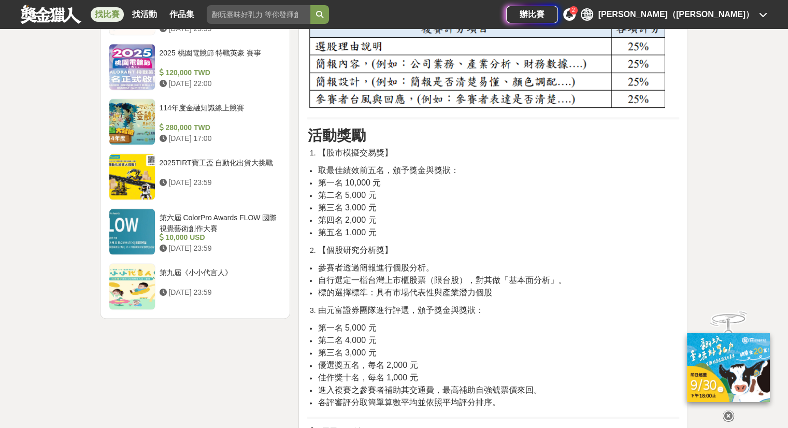
click at [590, 250] on li "【個股研究分析獎】" at bounding box center [499, 250] width 362 height 12
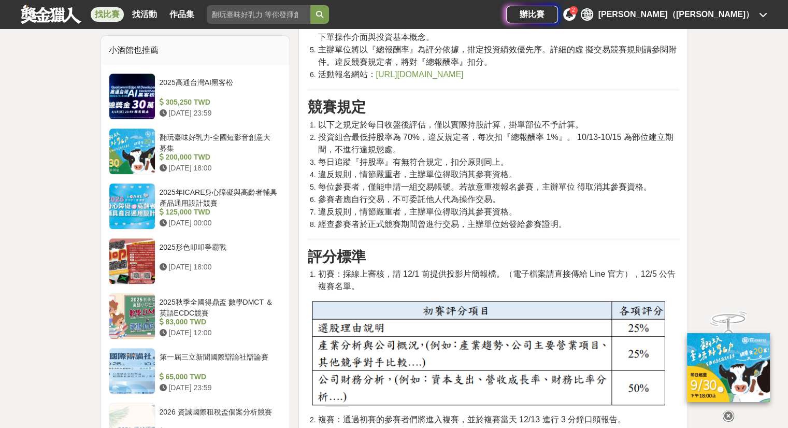
scroll to position [773, 0]
drag, startPoint x: 591, startPoint y: 214, endPoint x: 591, endPoint y: 202, distance: 11.9
click at [591, 206] on li "違反規則，情節嚴重者，主辦單位得取消其參賽資格。" at bounding box center [499, 212] width 362 height 12
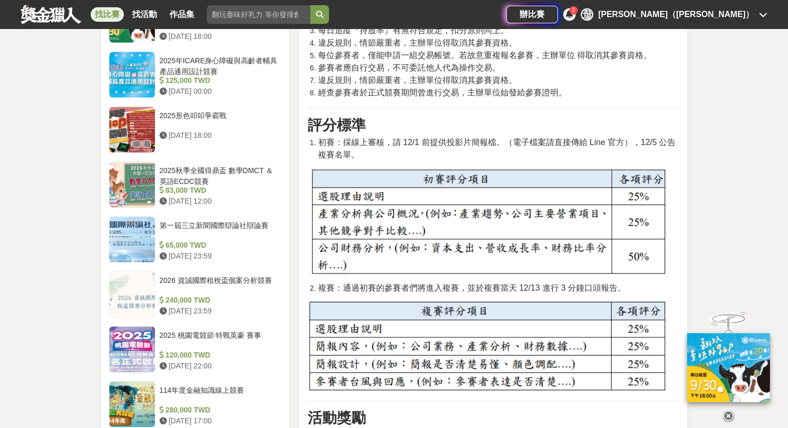
scroll to position [825, 0]
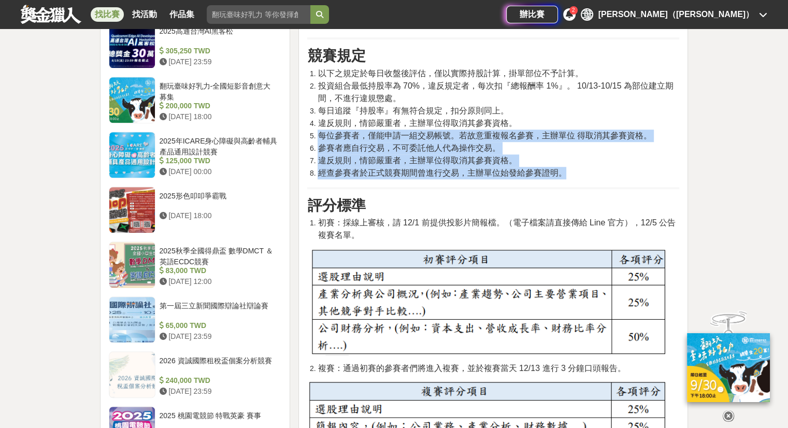
drag, startPoint x: 584, startPoint y: 171, endPoint x: 586, endPoint y: 128, distance: 43.1
click at [586, 128] on ol "以下之規定於每日收盤後評估，僅以實際持股計算，掛單部位不予計算。 投資組合最低持股率為 70%，違反規定者，每次扣『總報酬率 1%』。 10/13-10/15…" at bounding box center [493, 123] width 372 height 112
click at [586, 128] on li "違反規則，情節嚴重者，主辦單位得取消其參賽資格。" at bounding box center [499, 123] width 362 height 12
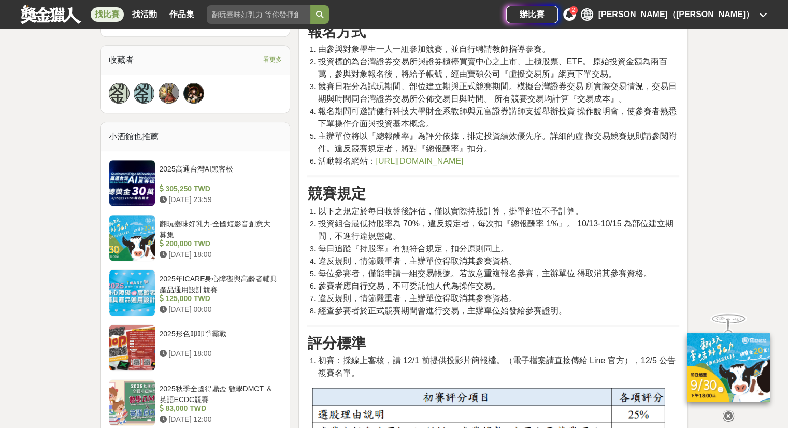
scroll to position [669, 0]
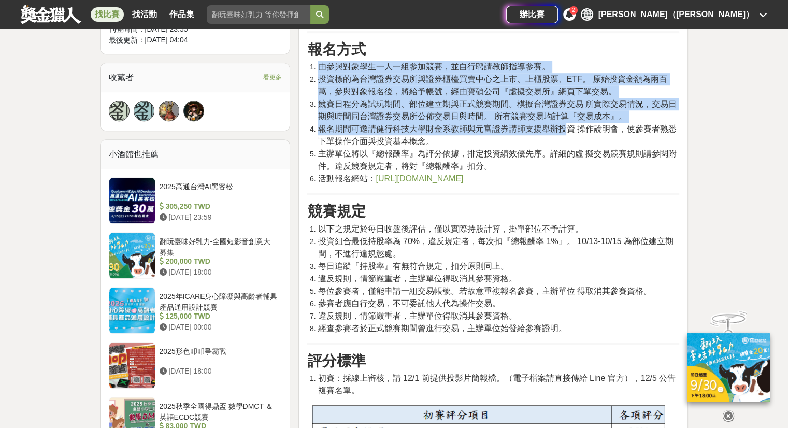
drag, startPoint x: 564, startPoint y: 187, endPoint x: 563, endPoint y: 109, distance: 78.3
click at [564, 120] on div "活動簡介 台灣年輕世代面臨低薪資及不完備的退休制度，學習投資理財已經成為重 要的全民共識。本計畫擬辦理證券投資虛擬交易全國性競賽，廣邀全國各高中 職學生參賽，…" at bounding box center [493, 393] width 372 height 1410
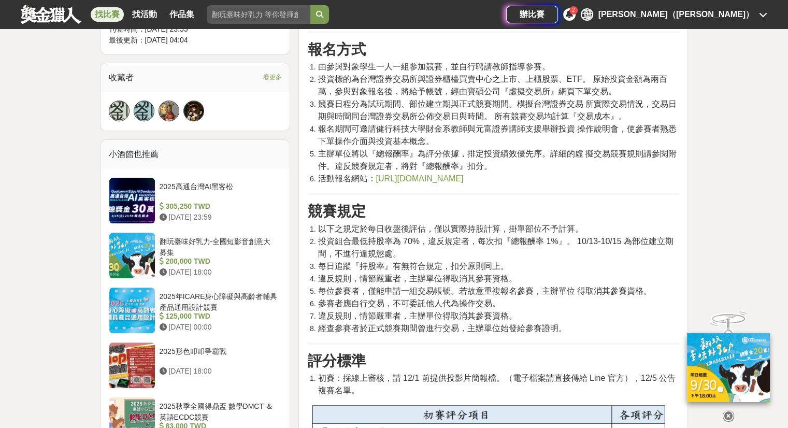
click at [562, 107] on span "競賽日程分為試玩期間、部位建立期與正式競賽期間。模擬台灣證券交易 所實際交易情況，交易日期與時間同台灣證券交易所公佈交易日與時間。 所有競賽交易均計算『交易成…" at bounding box center [497, 110] width 359 height 21
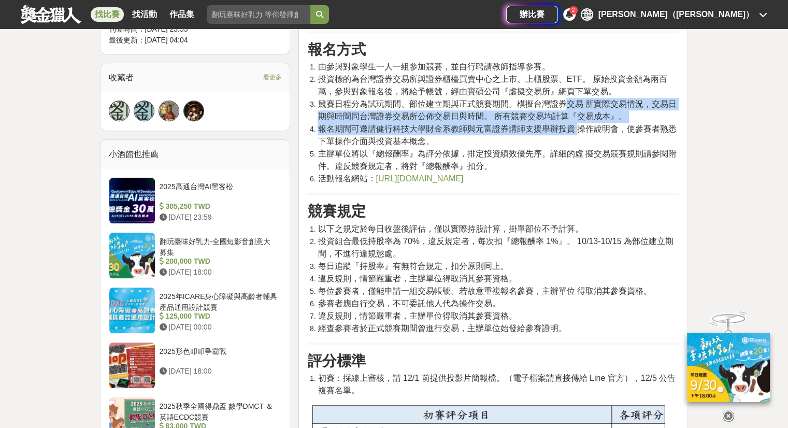
drag, startPoint x: 562, startPoint y: 107, endPoint x: 573, endPoint y: 133, distance: 27.9
click at [573, 133] on ol "由參與對象學生一人一組參加競賽，並自行聘請教師指導參賽。 投資標的為台灣證券交易所與證券櫃檯買賣中心之上市、上櫃股票、ETF。 原始投資金額為兩百萬，參與對象…" at bounding box center [493, 123] width 372 height 124
click at [573, 133] on span "報名期間可邀請健行科技大學財金系教師與元富證券講師支援舉辦投資 操作說明會，使參賽者熟悉下單操作介面與投資基本概念。" at bounding box center [497, 134] width 359 height 21
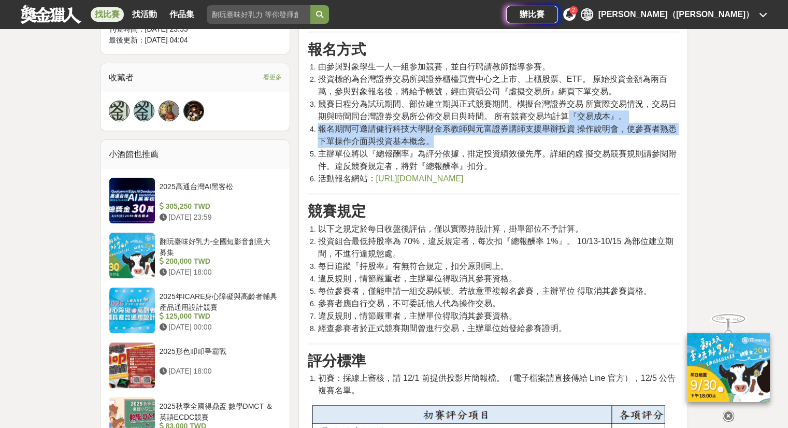
drag, startPoint x: 573, startPoint y: 137, endPoint x: 567, endPoint y: 120, distance: 18.9
click at [567, 120] on ol "由參與對象學生一人一組參加競賽，並自行聘請教師指導參賽。 投資標的為台灣證券交易所與證券櫃檯買賣中心之上市、上櫃股票、ETF。 原始投資金額為兩百萬，參與對象…" at bounding box center [493, 123] width 372 height 124
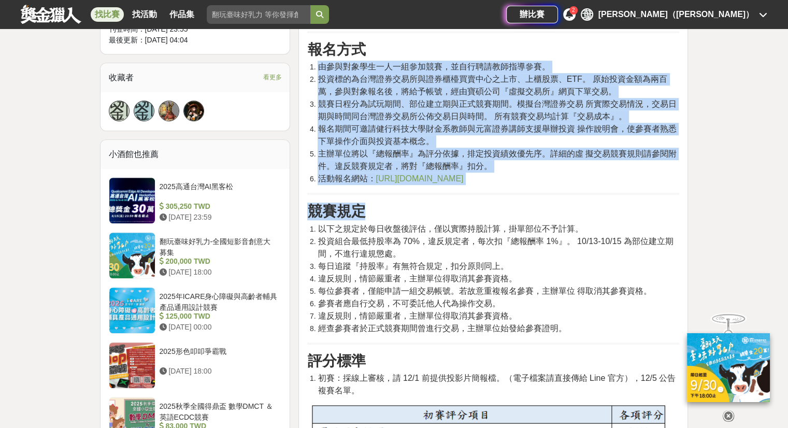
drag, startPoint x: 518, startPoint y: 206, endPoint x: 693, endPoint y: 218, distance: 174.6
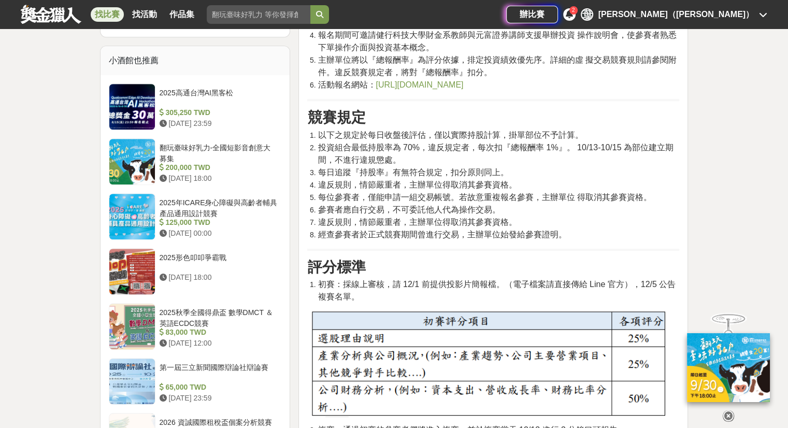
scroll to position [877, 0]
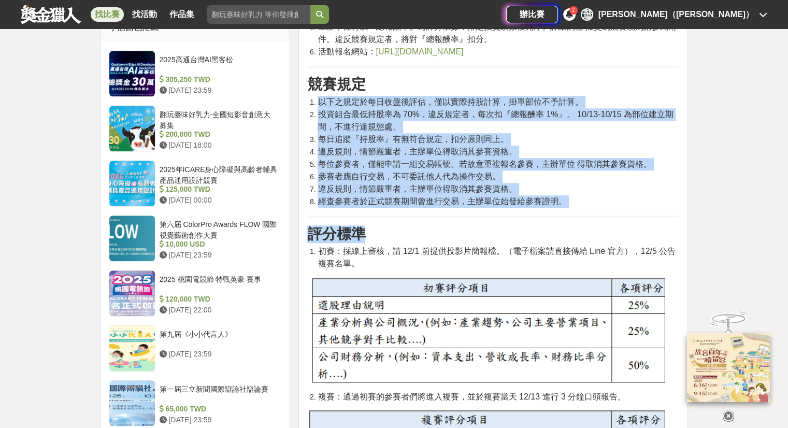
scroll to position [829, 0]
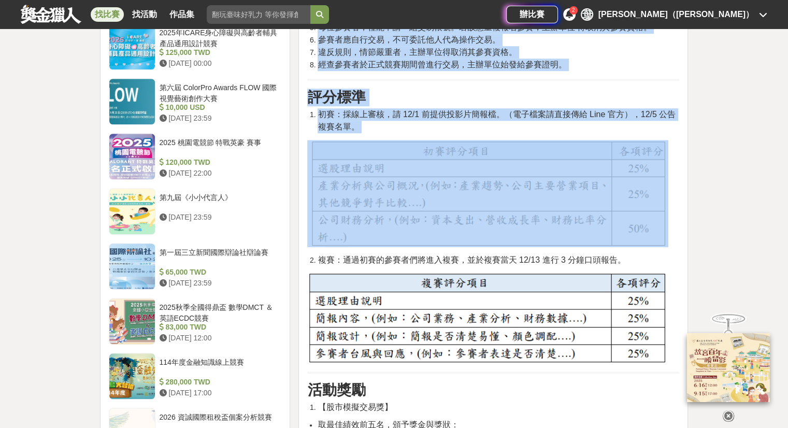
drag, startPoint x: 321, startPoint y: 224, endPoint x: 517, endPoint y: 212, distance: 196.3
click at [517, 212] on div "活動簡介 台灣年輕世代面臨低薪資及不完備的退休制度，學習投資理財已經成為重 要的全民共識。本計畫擬辦理證券投資虛擬交易全國性競賽，廣邀全國各高中 職學生參賽，…" at bounding box center [493, 130] width 372 height 1410
click at [517, 212] on img at bounding box center [487, 193] width 361 height 107
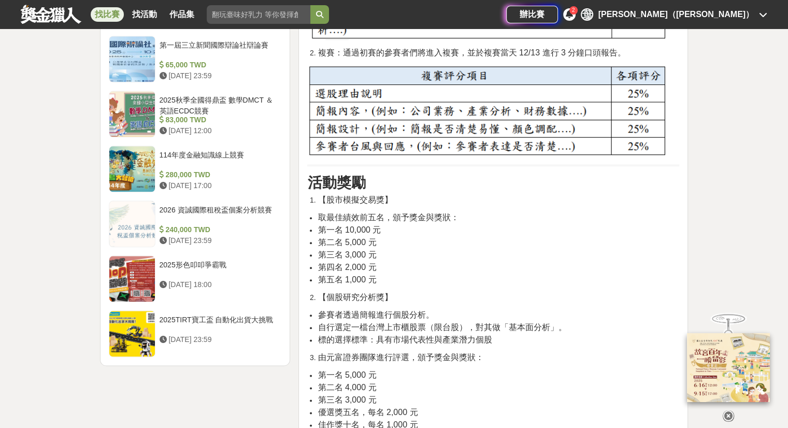
click at [517, 212] on li "取最佳績效前五名，頒予獎金與獎狀：" at bounding box center [499, 217] width 362 height 12
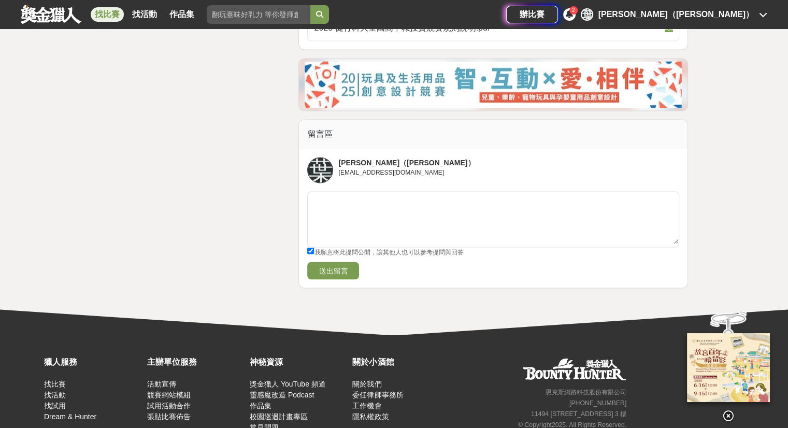
scroll to position [1861, 0]
